Goal: Browse casually: Explore the website without a specific task or goal

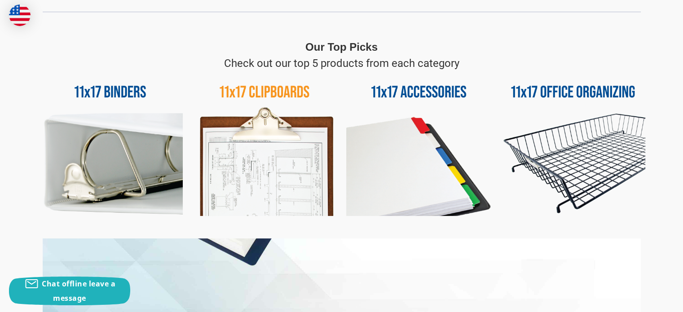
scroll to position [449, 0]
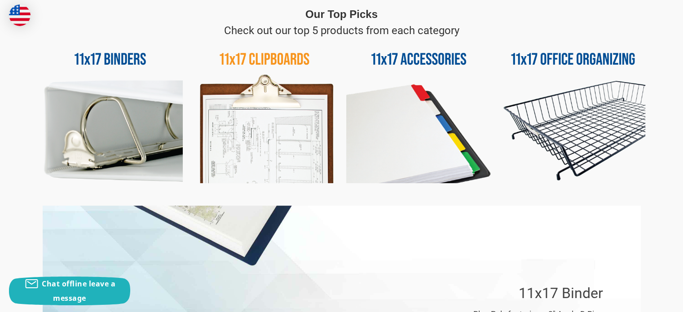
click at [574, 129] on img at bounding box center [573, 111] width 145 height 145
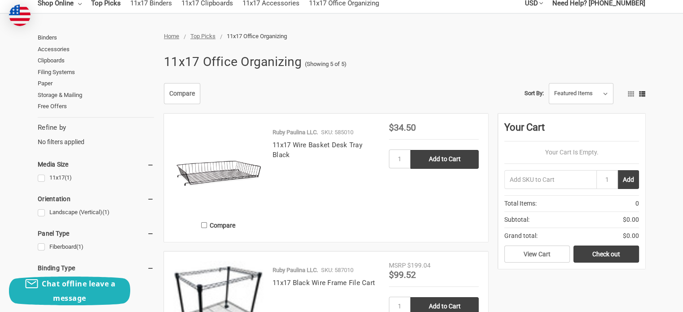
scroll to position [90, 0]
